Goal: Information Seeking & Learning: Learn about a topic

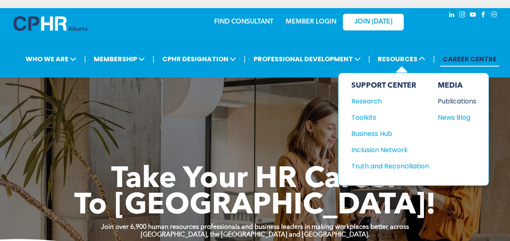
click at [452, 101] on div "Publications" at bounding box center [454, 101] width 35 height 10
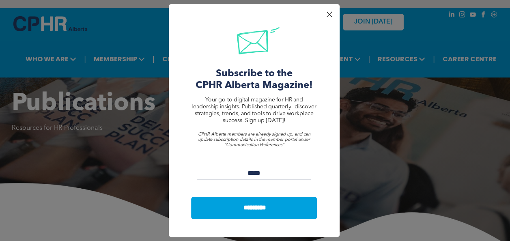
click at [330, 14] on div at bounding box center [329, 14] width 11 height 11
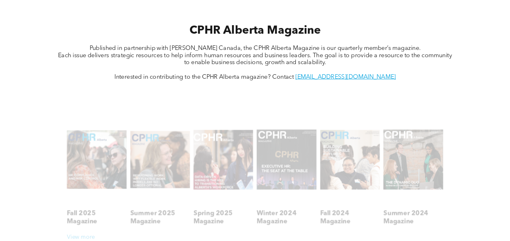
scroll to position [324, 0]
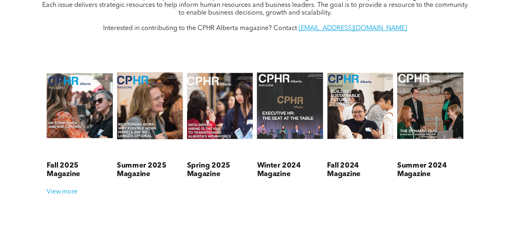
click at [136, 118] on link at bounding box center [150, 105] width 70 height 105
